Goal: Check status: Check status

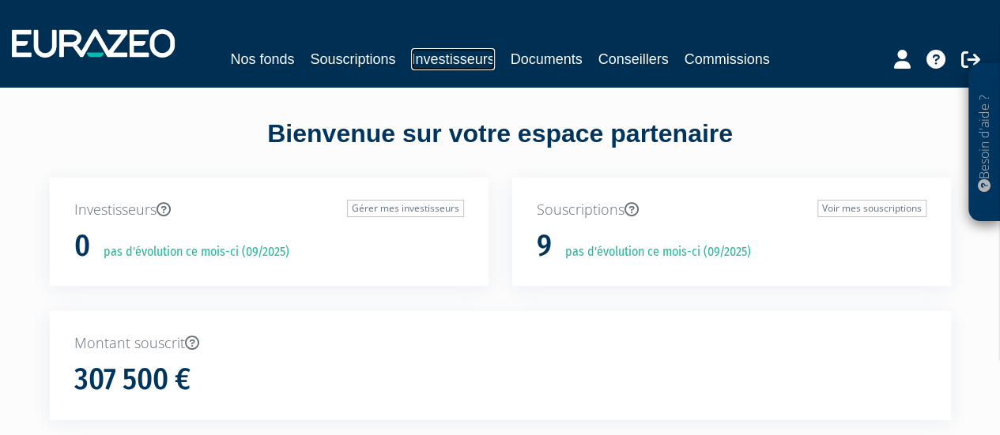
click at [439, 64] on link "Investisseurs" at bounding box center [452, 59] width 83 height 22
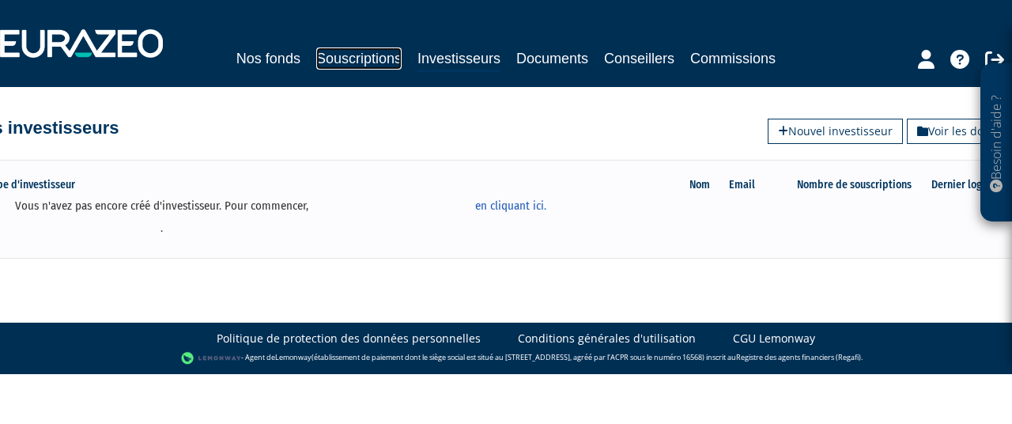
click at [360, 55] on link "Souscriptions" at bounding box center [358, 58] width 85 height 22
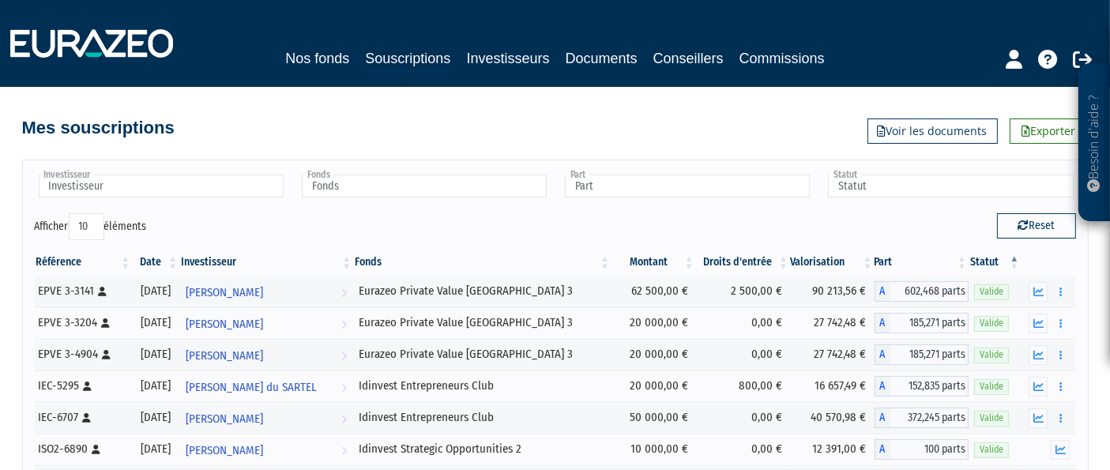
drag, startPoint x: 973, startPoint y: 0, endPoint x: 568, endPoint y: 104, distance: 417.7
click at [568, 104] on div "Mes souscriptions Exporter Voir les documents" at bounding box center [555, 120] width 1067 height 35
click at [187, 183] on input "text" at bounding box center [161, 186] width 245 height 23
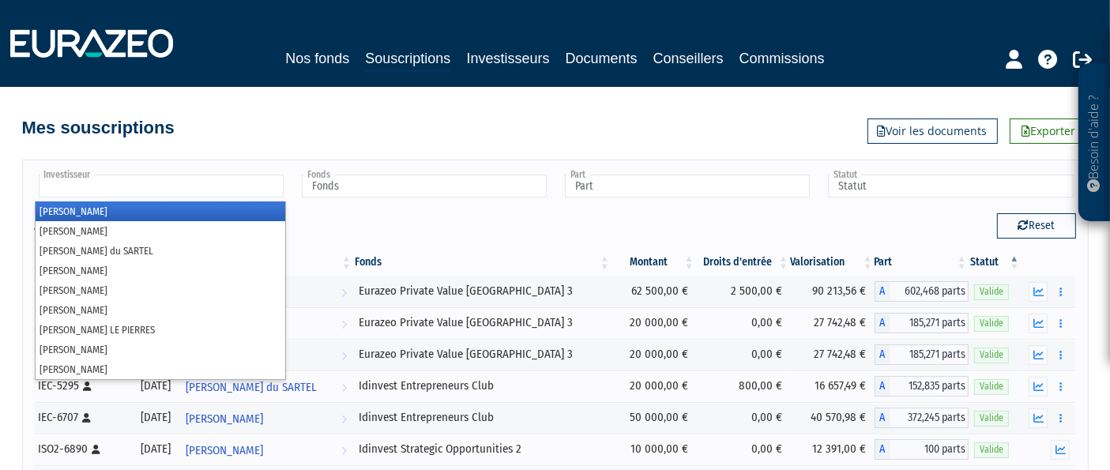
click at [58, 209] on li "[PERSON_NAME]" at bounding box center [161, 212] width 250 height 20
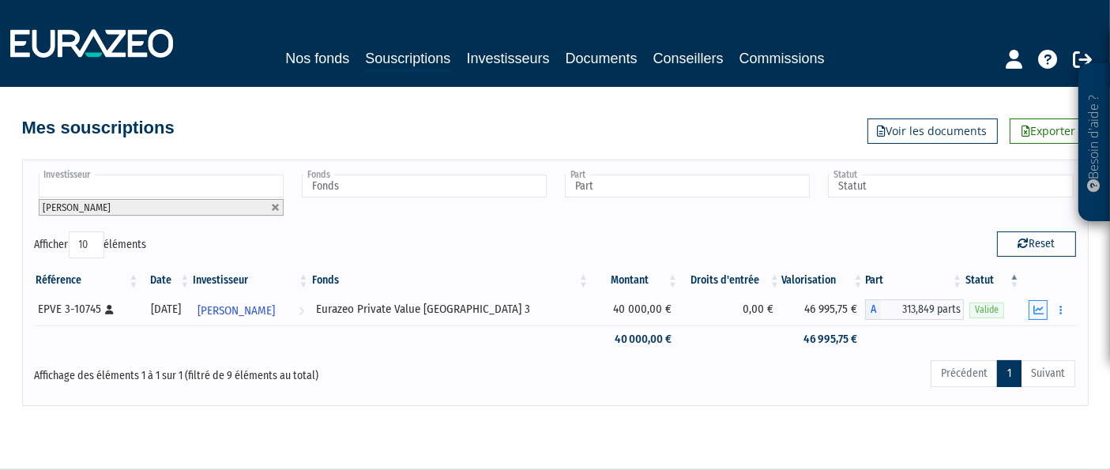
click at [999, 308] on icon "button" at bounding box center [1039, 310] width 10 height 10
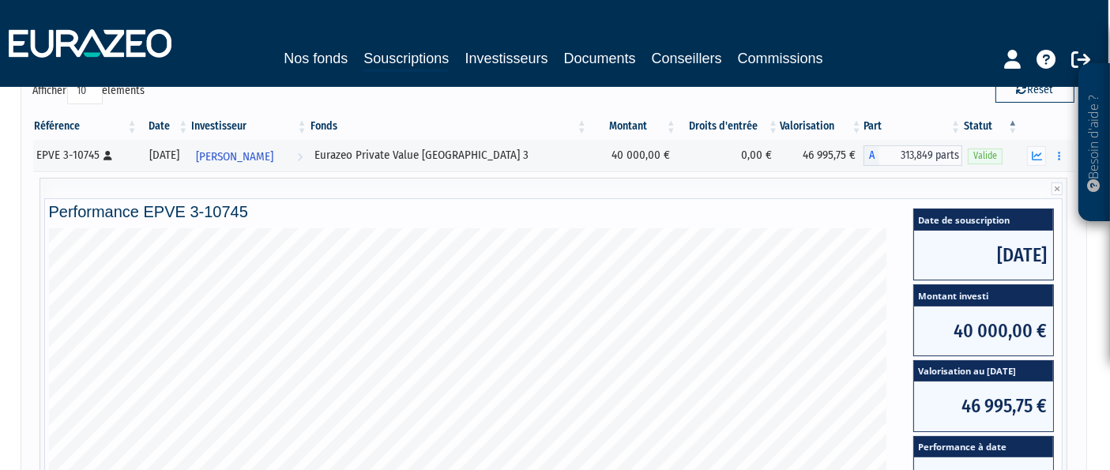
scroll to position [0, 2]
